Goal: Task Accomplishment & Management: Use online tool/utility

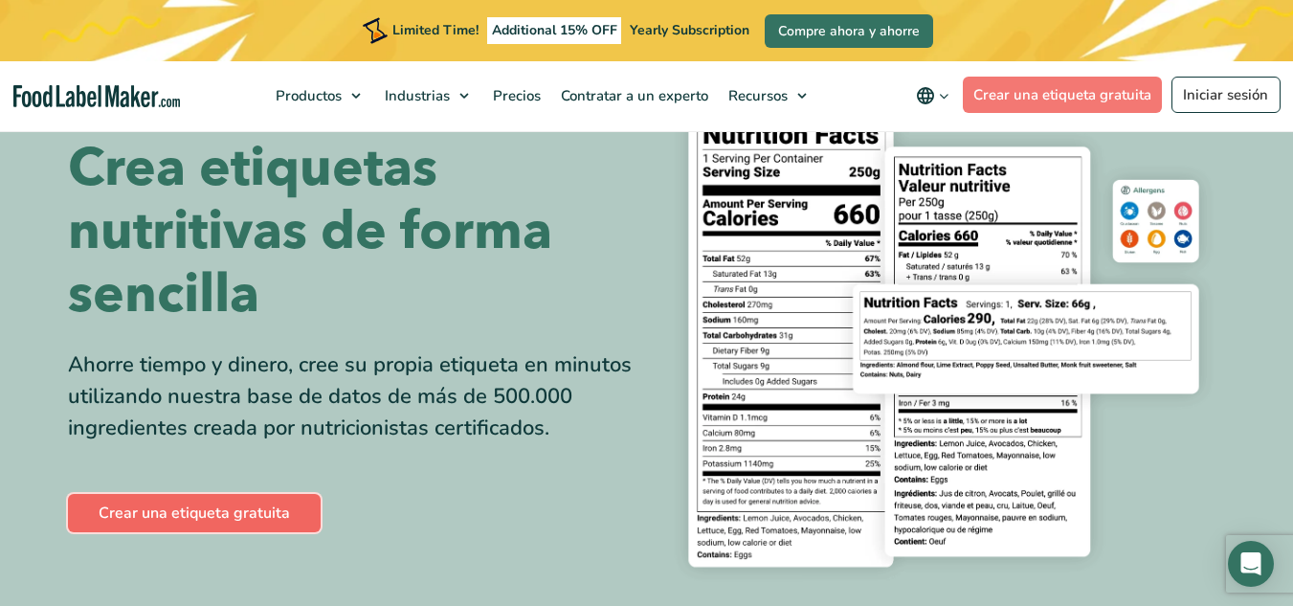
click at [195, 505] on link "Crear una etiqueta gratuita" at bounding box center [194, 513] width 253 height 38
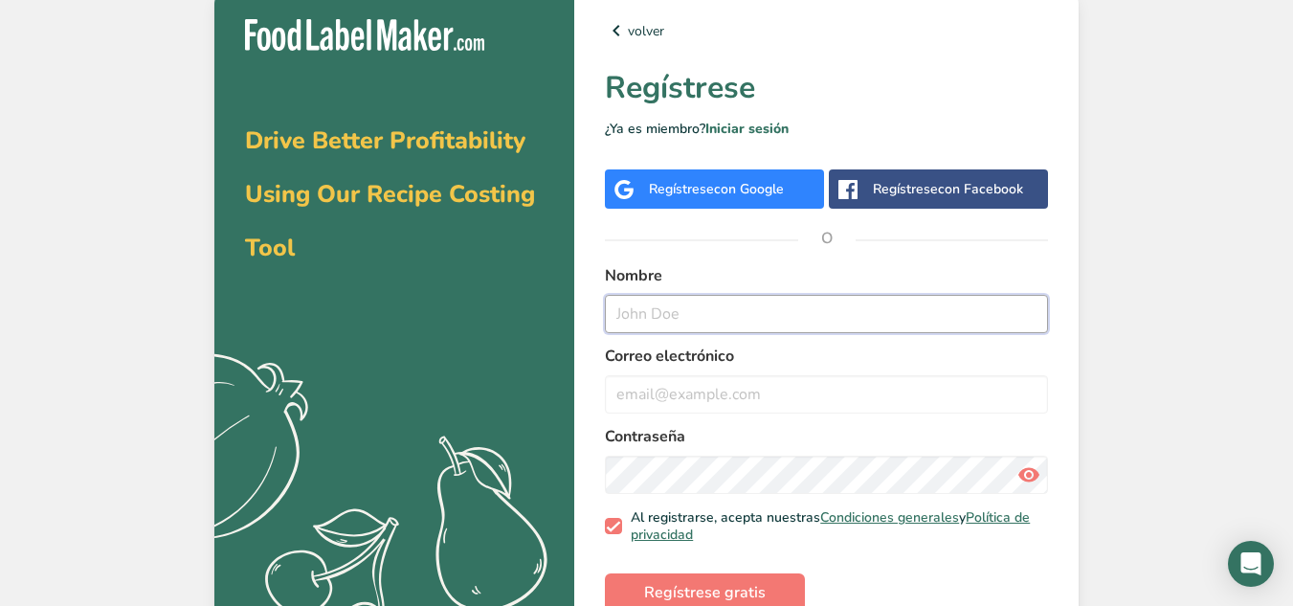
click at [699, 320] on input "text" at bounding box center [826, 314] width 443 height 38
click at [761, 131] on link "Iniciar sesión" at bounding box center [746, 129] width 83 height 18
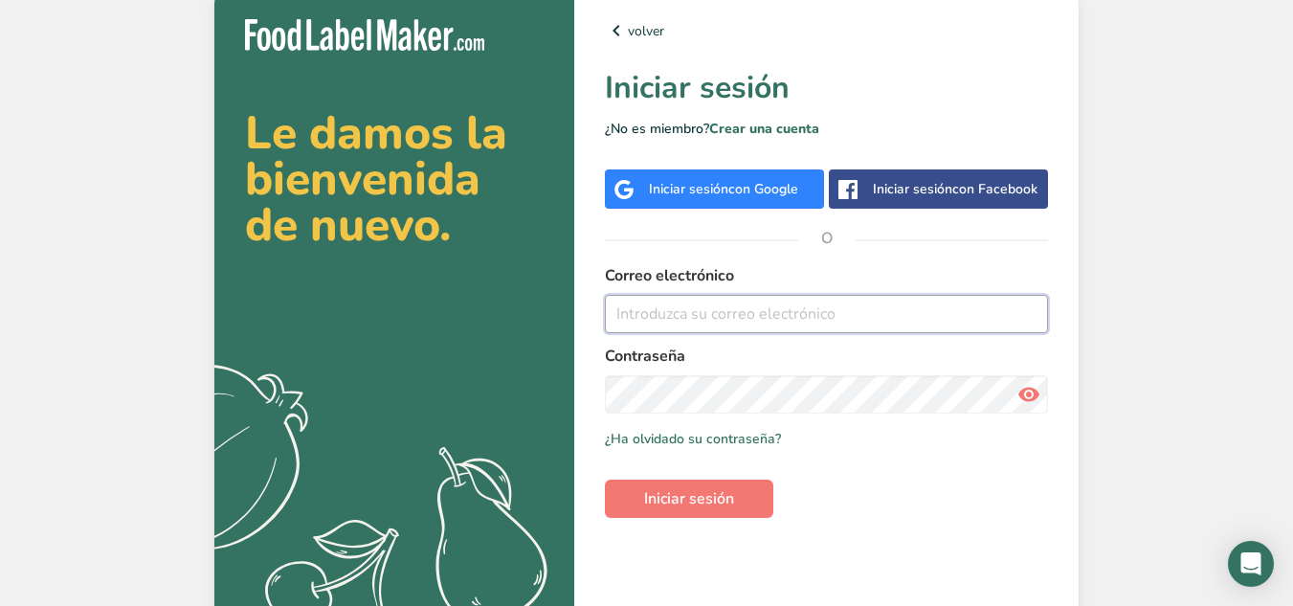
click at [644, 303] on input "email" at bounding box center [826, 314] width 443 height 38
type input "[PERSON_NAME][EMAIL_ADDRESS][PERSON_NAME][DOMAIN_NAME]"
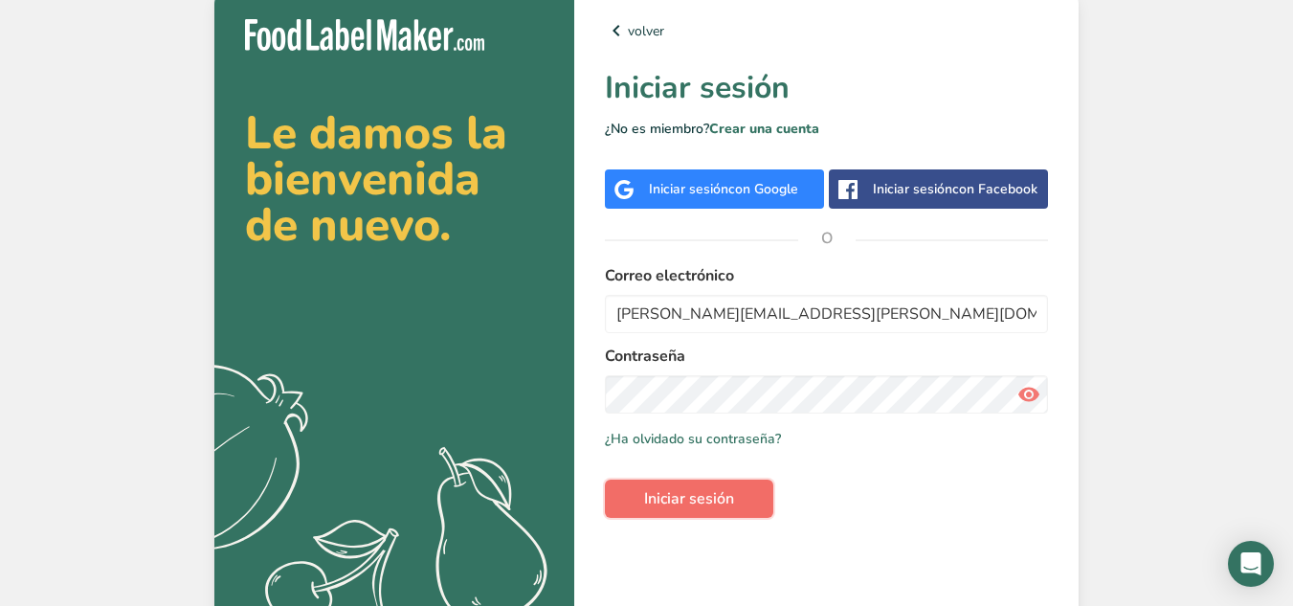
click at [748, 500] on button "Iniciar sesión" at bounding box center [689, 499] width 168 height 38
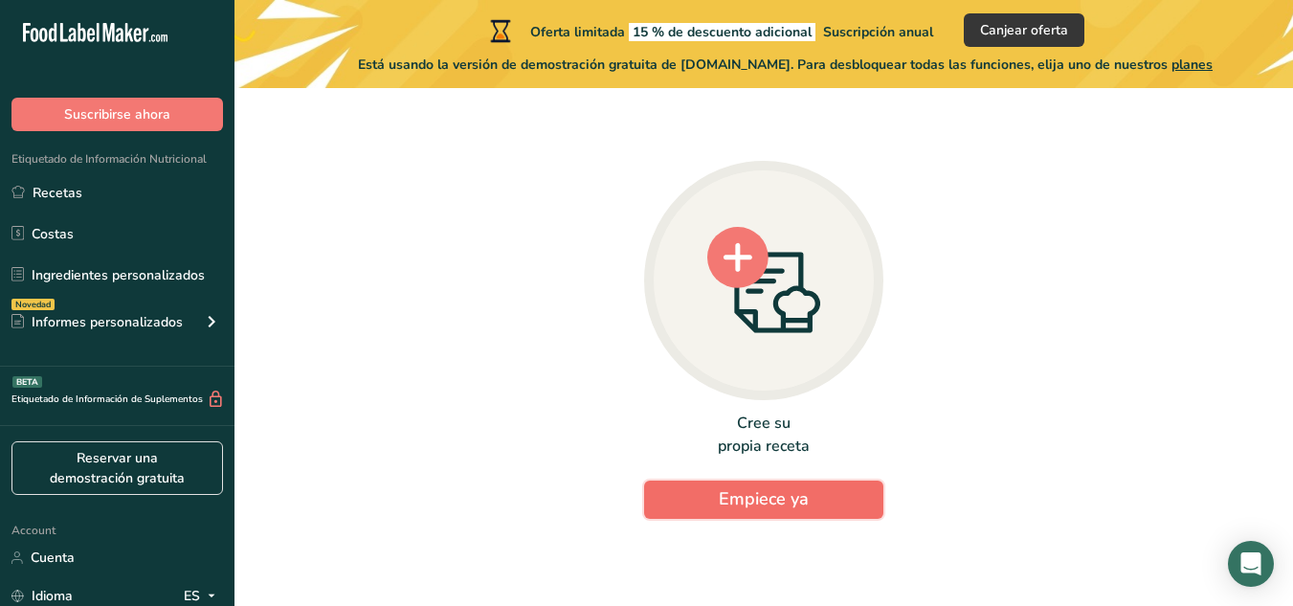
click at [769, 505] on span "Empiece ya" at bounding box center [764, 498] width 90 height 23
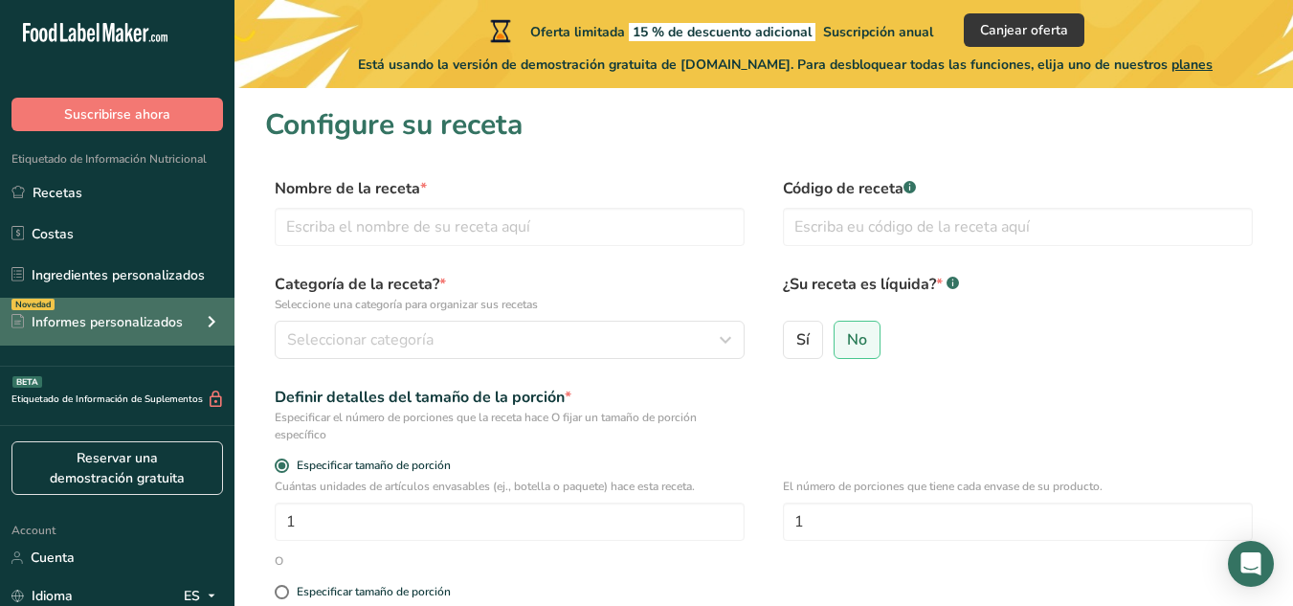
click at [136, 316] on div "Informes personalizados" at bounding box center [96, 322] width 171 height 20
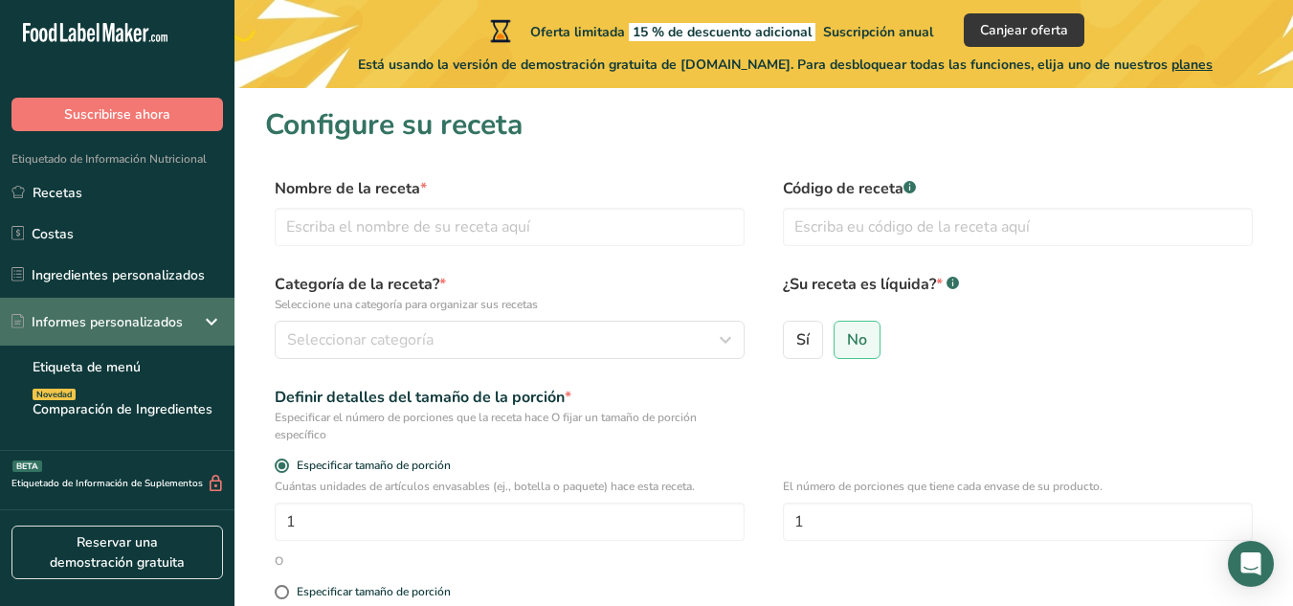
click at [136, 316] on div "Informes personalizados" at bounding box center [96, 322] width 171 height 20
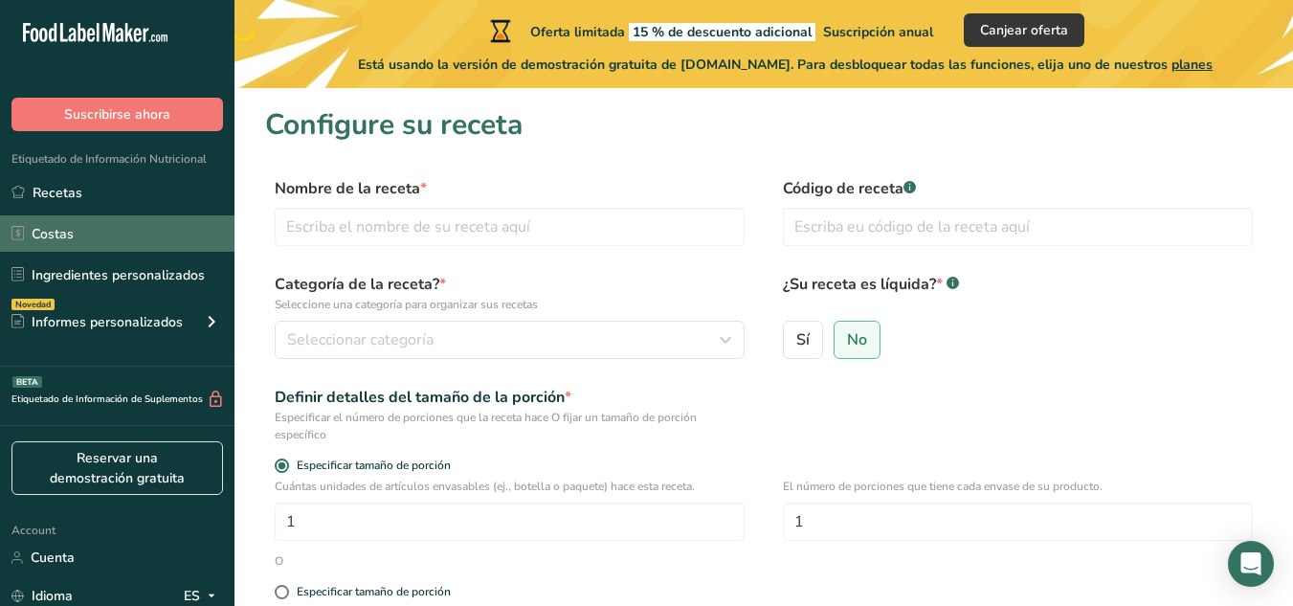
click at [62, 229] on link "Costas" at bounding box center [117, 233] width 234 height 36
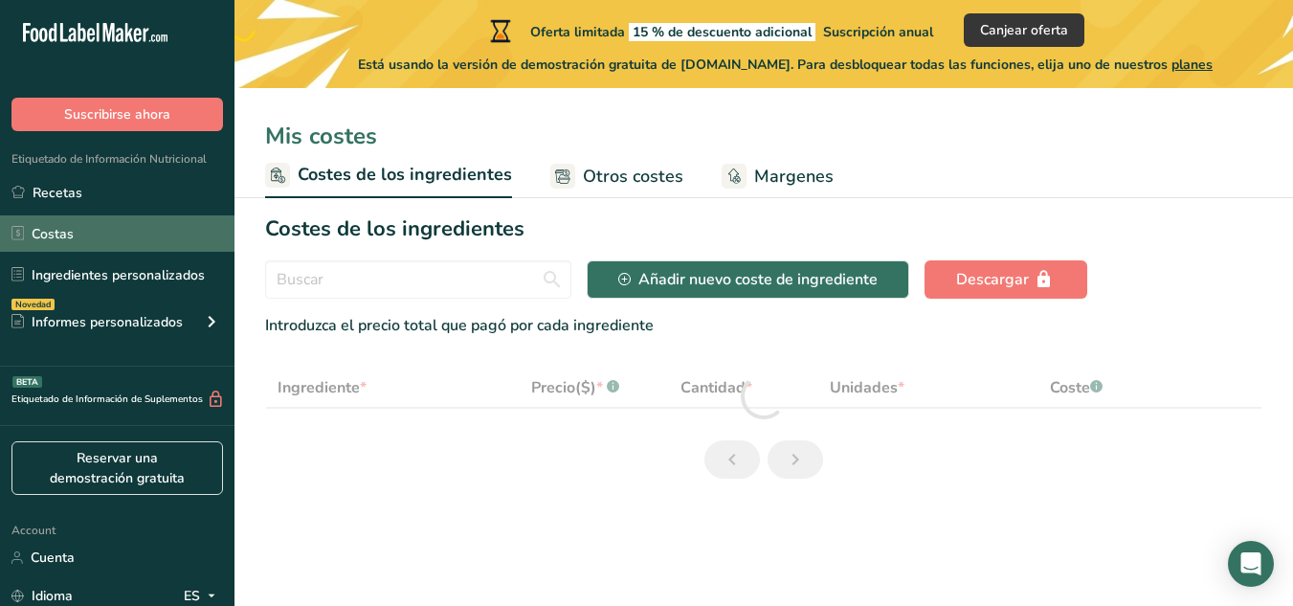
select select "1"
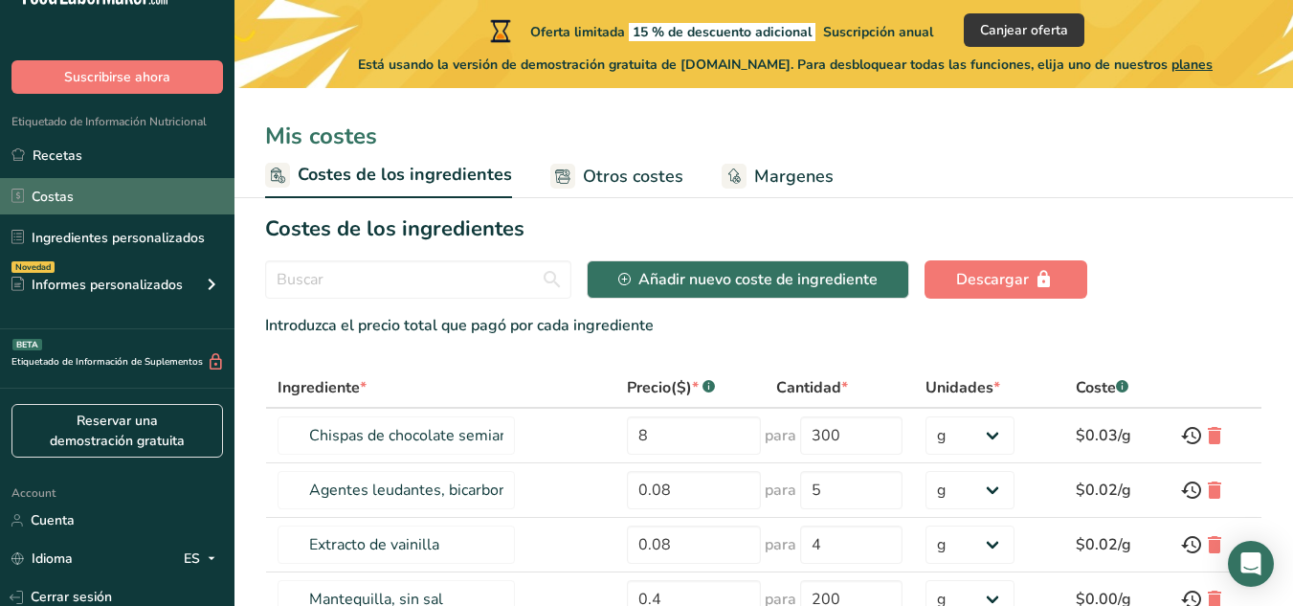
scroll to position [38, 0]
click at [69, 203] on link "Costas" at bounding box center [117, 195] width 234 height 36
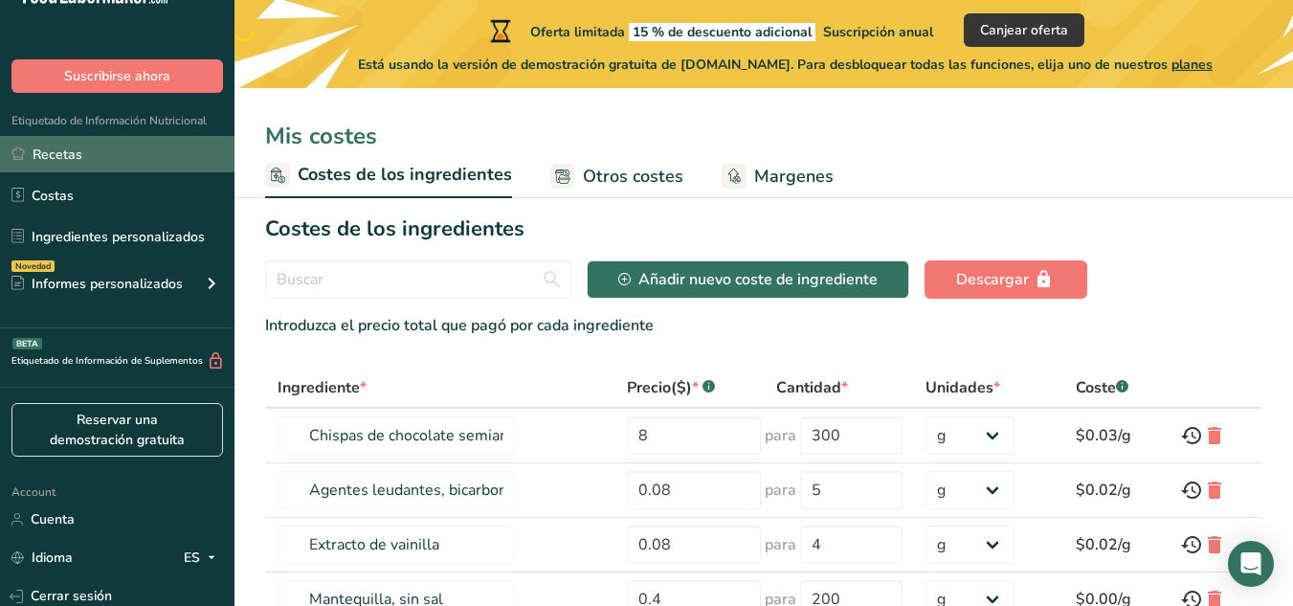
click at [88, 170] on link "Recetas" at bounding box center [117, 154] width 234 height 36
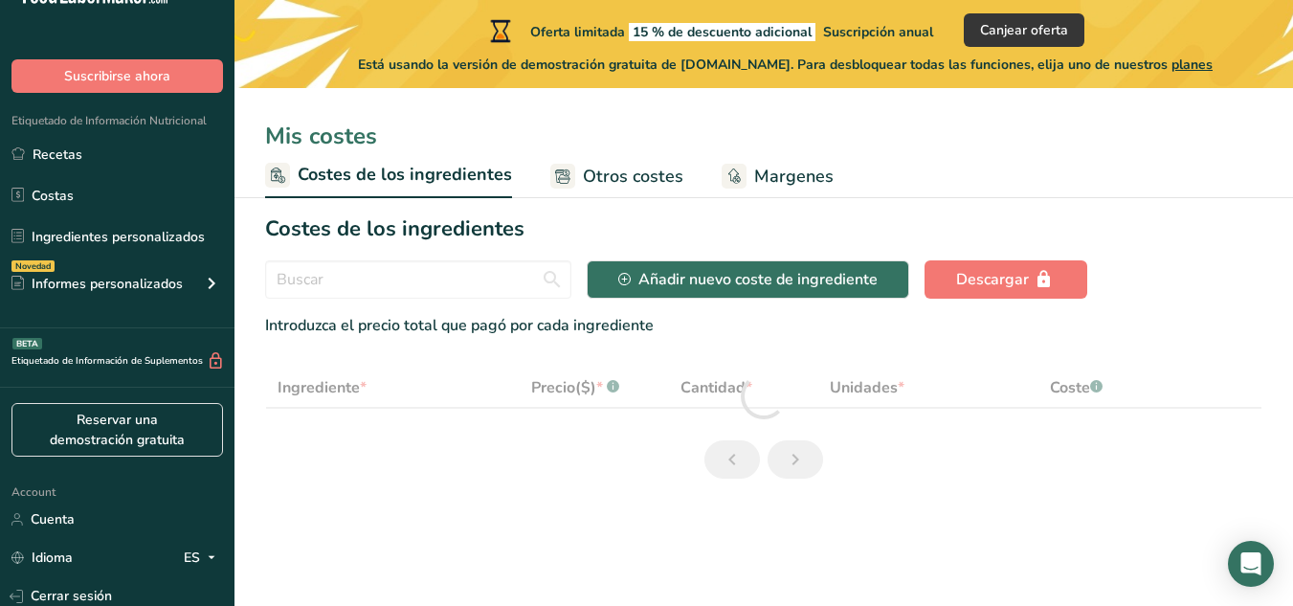
select select "1"
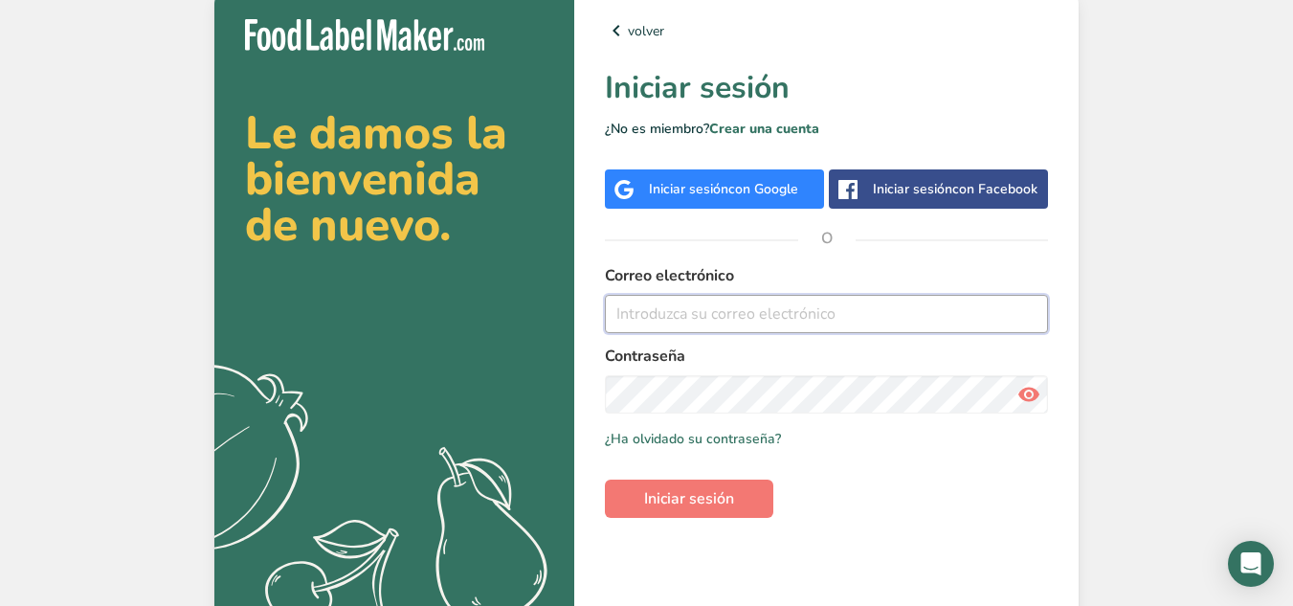
type input "[PERSON_NAME][EMAIL_ADDRESS][PERSON_NAME][DOMAIN_NAME]"
